Goal: Task Accomplishment & Management: Manage account settings

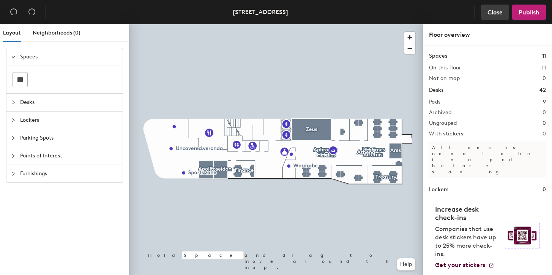
click at [491, 8] on button "Close" at bounding box center [495, 12] width 28 height 15
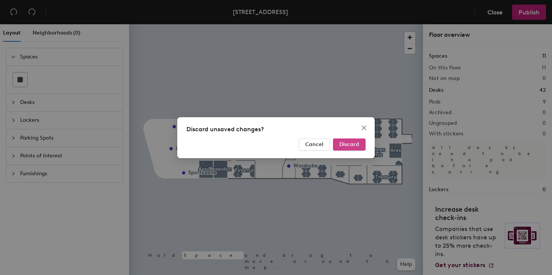
click at [347, 147] on span "Discard" at bounding box center [350, 144] width 20 height 6
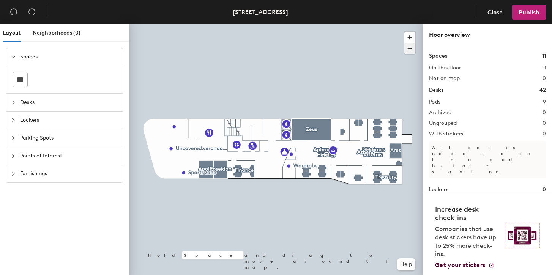
click at [397, 24] on div at bounding box center [276, 24] width 294 height 0
click at [494, 13] on span "Close" at bounding box center [495, 12] width 15 height 7
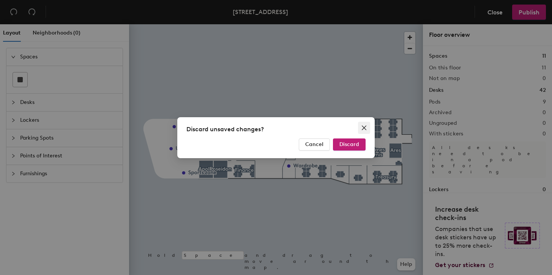
click at [362, 129] on icon "close" at bounding box center [364, 128] width 6 height 6
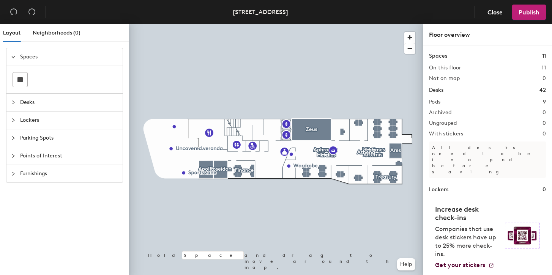
scroll to position [13, 0]
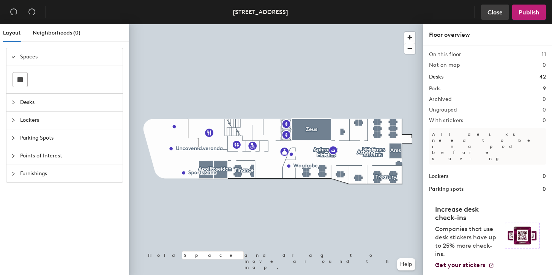
click at [496, 17] on button "Close" at bounding box center [495, 12] width 28 height 15
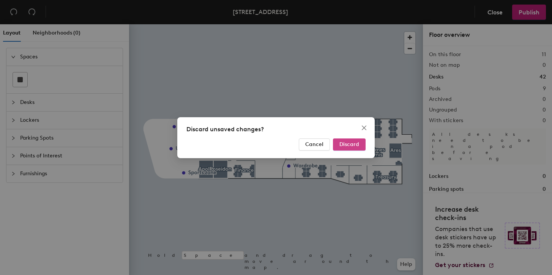
click at [348, 144] on span "Discard" at bounding box center [350, 144] width 20 height 6
